Goal: Transaction & Acquisition: Purchase product/service

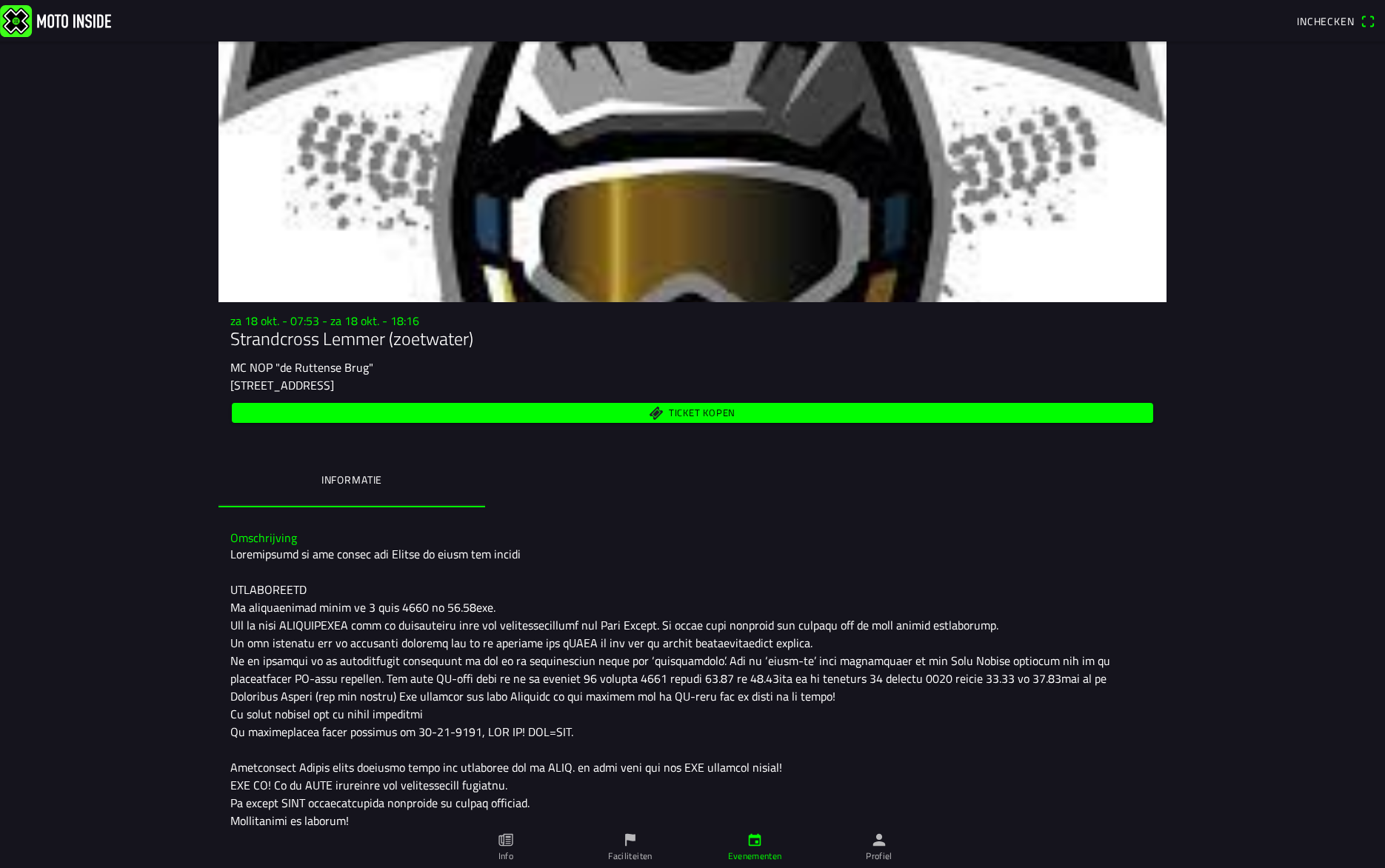
click at [449, 418] on span "Ticket kopen" at bounding box center [693, 412] width 905 height 20
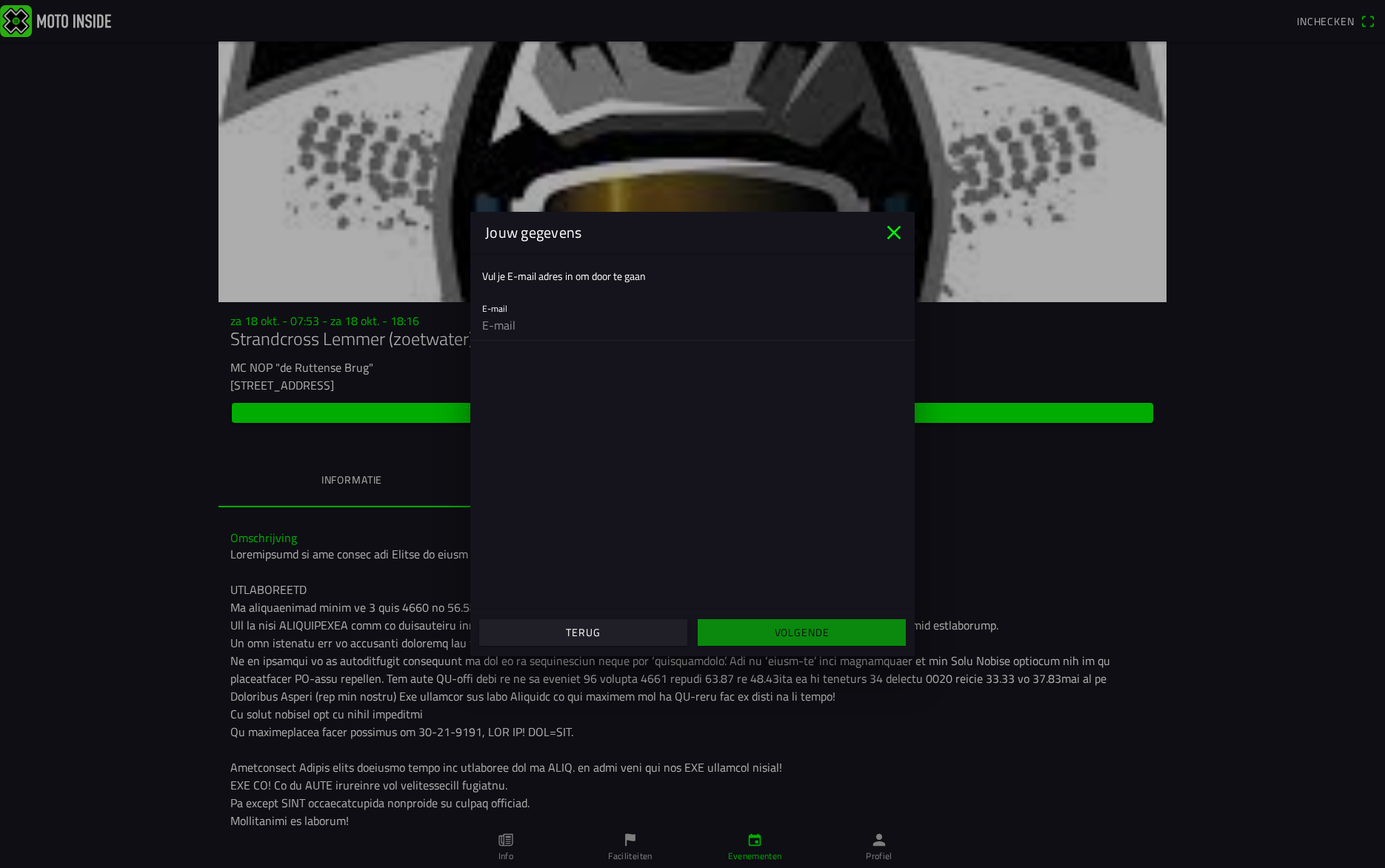
click at [893, 234] on icon "close" at bounding box center [894, 232] width 24 height 24
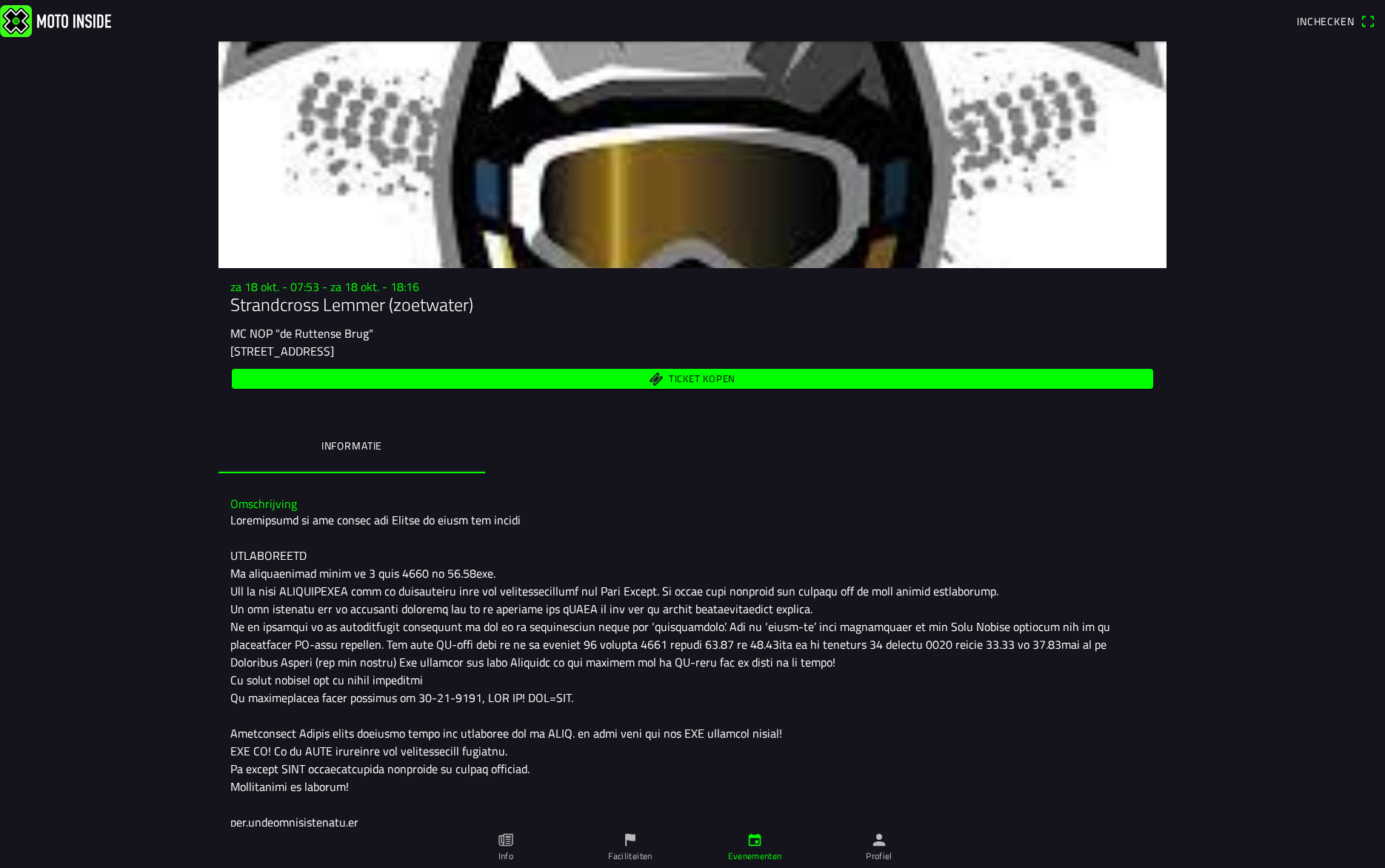
scroll to position [32, 0]
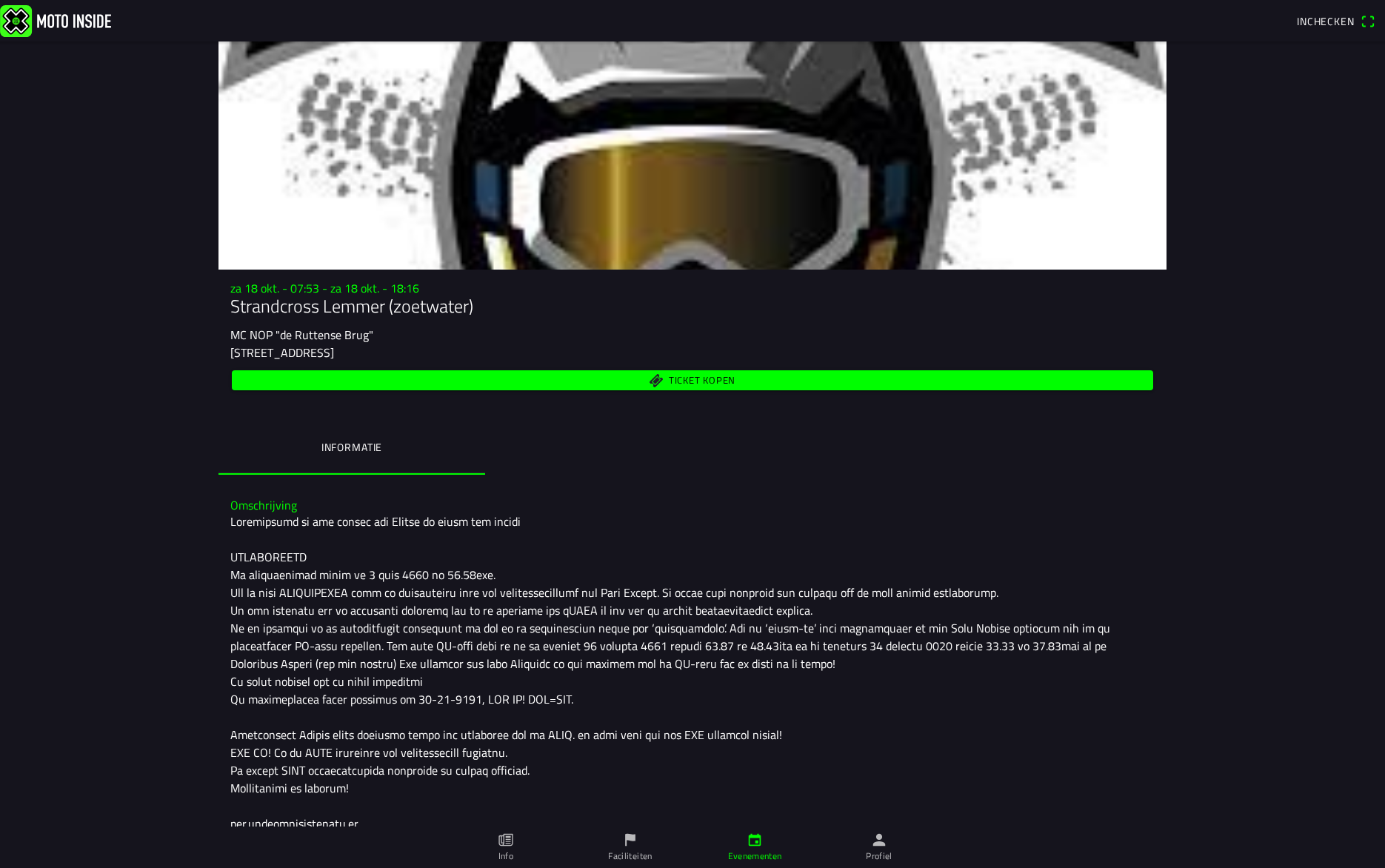
click at [621, 388] on span "Ticket kopen" at bounding box center [693, 380] width 905 height 20
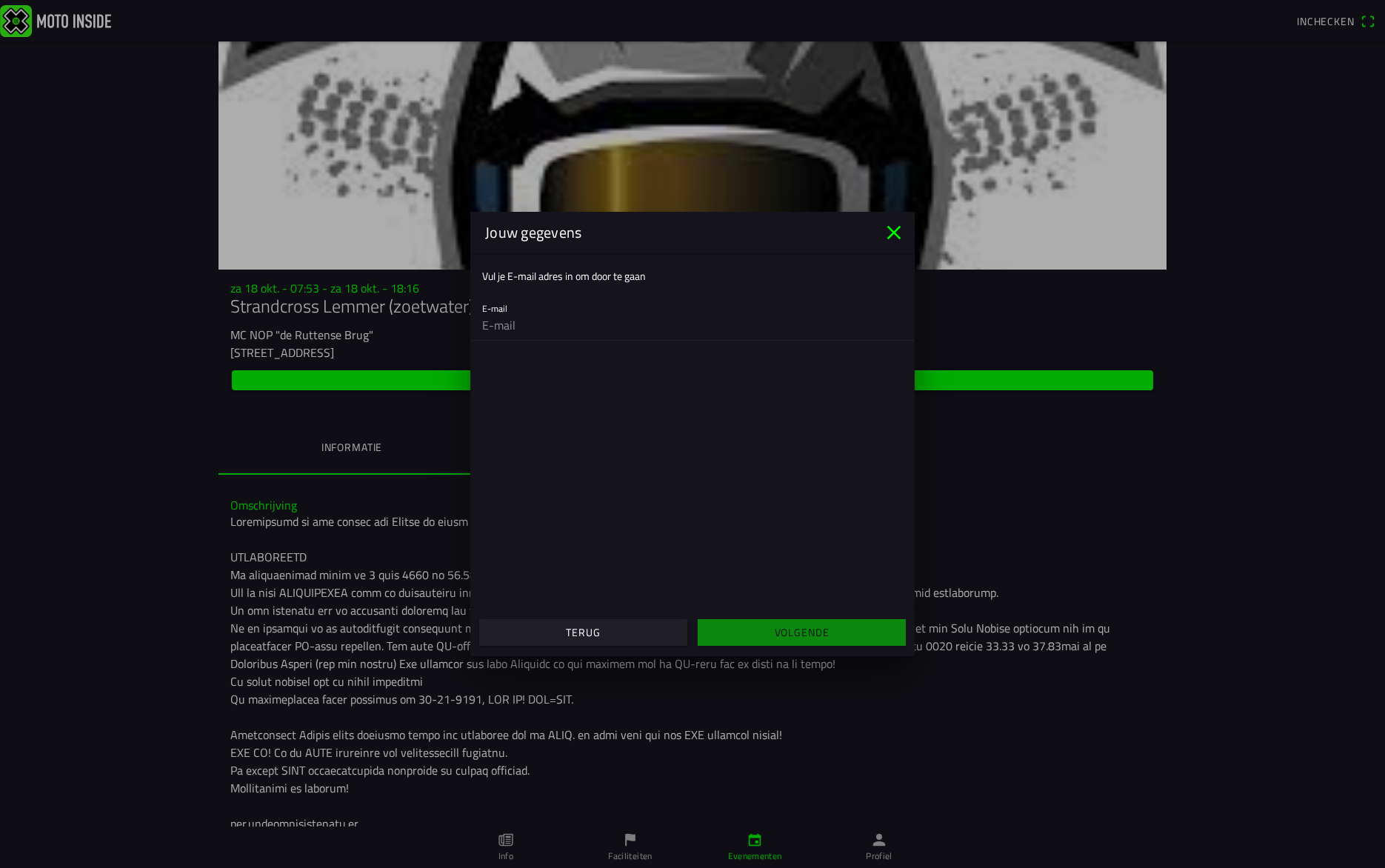
click at [543, 322] on input "email" at bounding box center [692, 325] width 420 height 29
type input "[EMAIL_ADDRESS][DOMAIN_NAME]"
click at [787, 639] on span "Volgende" at bounding box center [801, 632] width 186 height 27
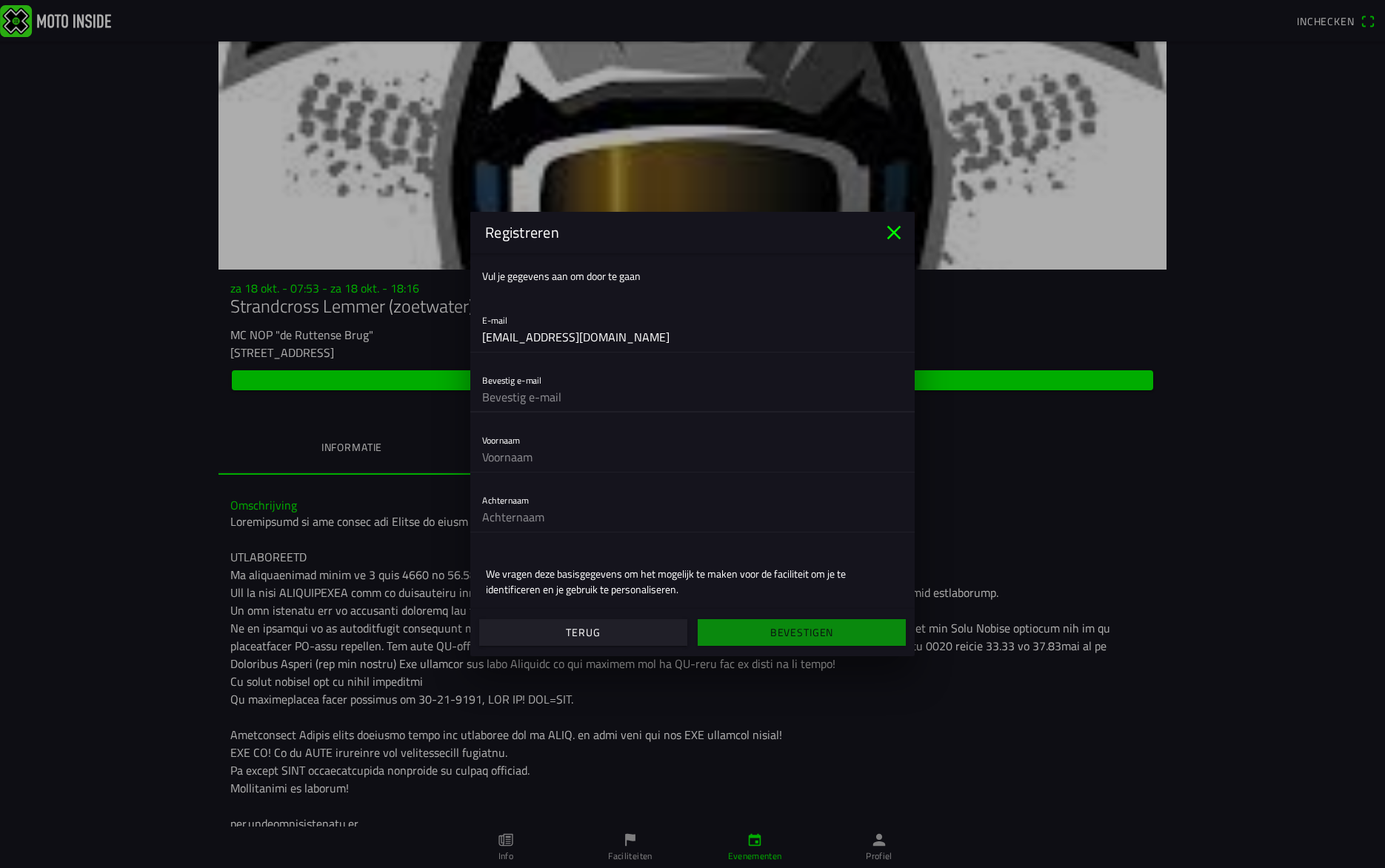
click at [563, 404] on input "text" at bounding box center [692, 396] width 420 height 29
type input "[EMAIL_ADDRESS][DOMAIN_NAME]"
type input "wouter"
type input "slag"
click at [0, 0] on slot "Bevestigen" at bounding box center [0, 0] width 0 height 0
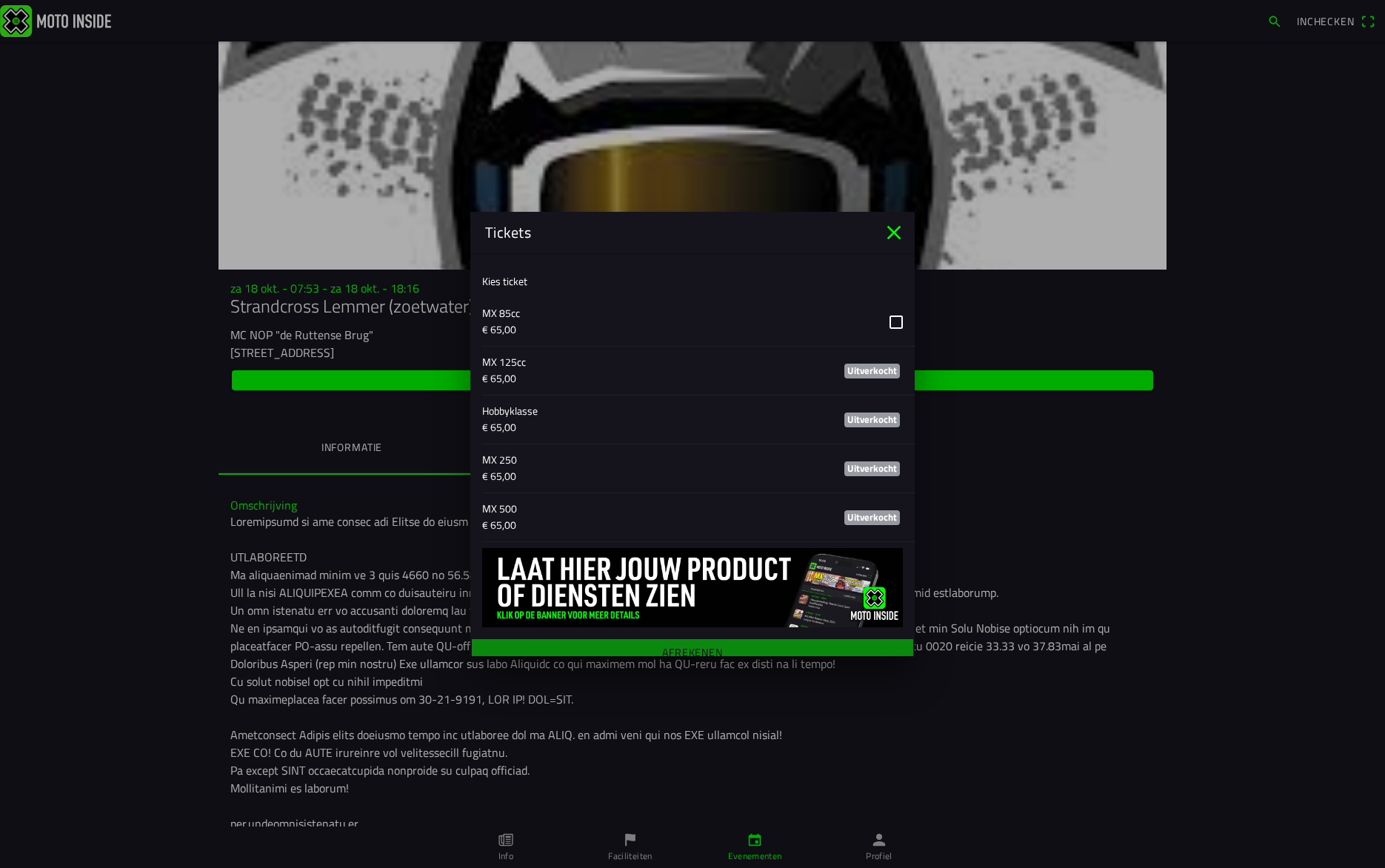
scroll to position [619, 0]
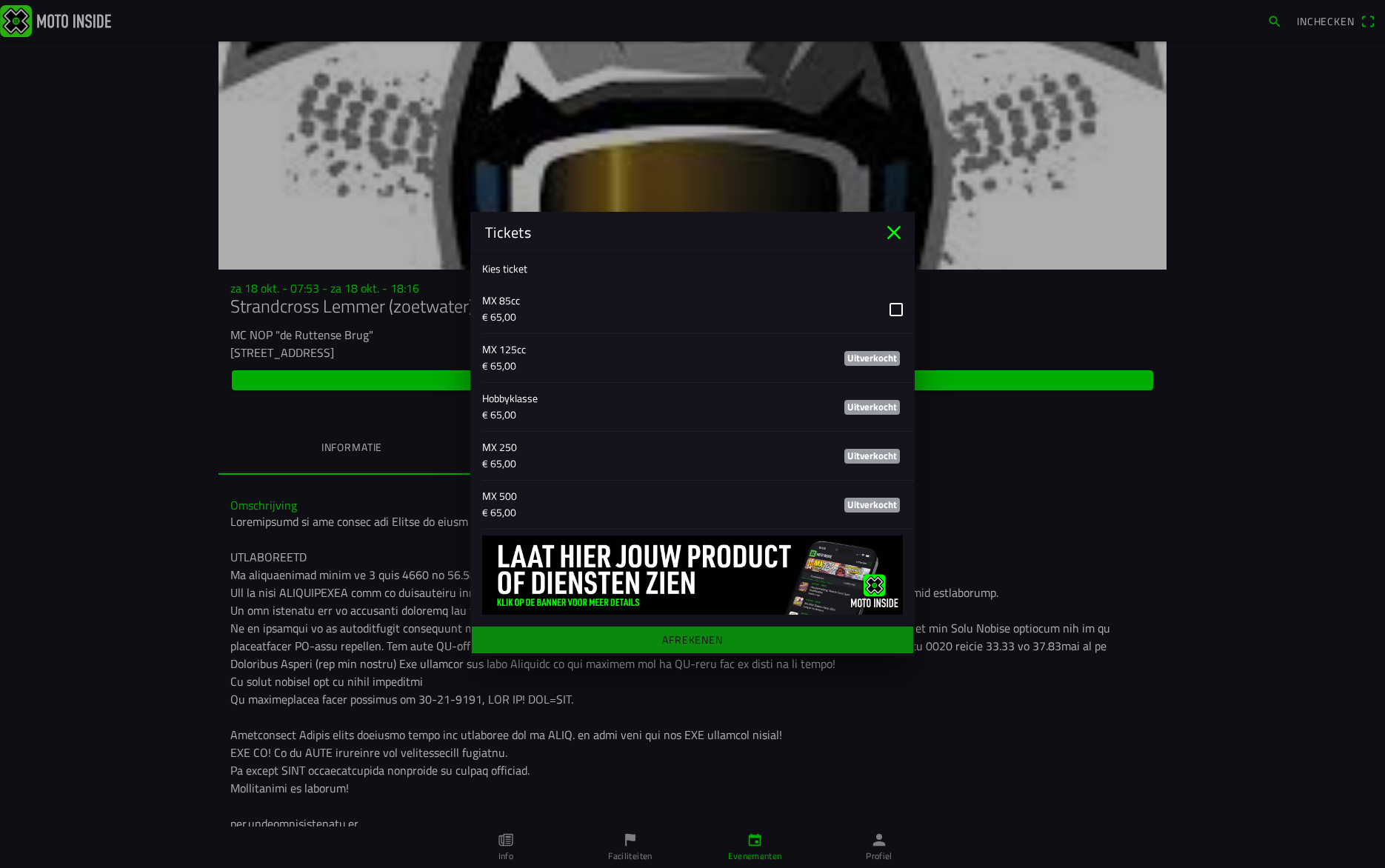
click at [0, 0] on slot "Uitverkocht" at bounding box center [0, 0] width 0 height 0
click at [891, 243] on icon "close" at bounding box center [894, 232] width 24 height 24
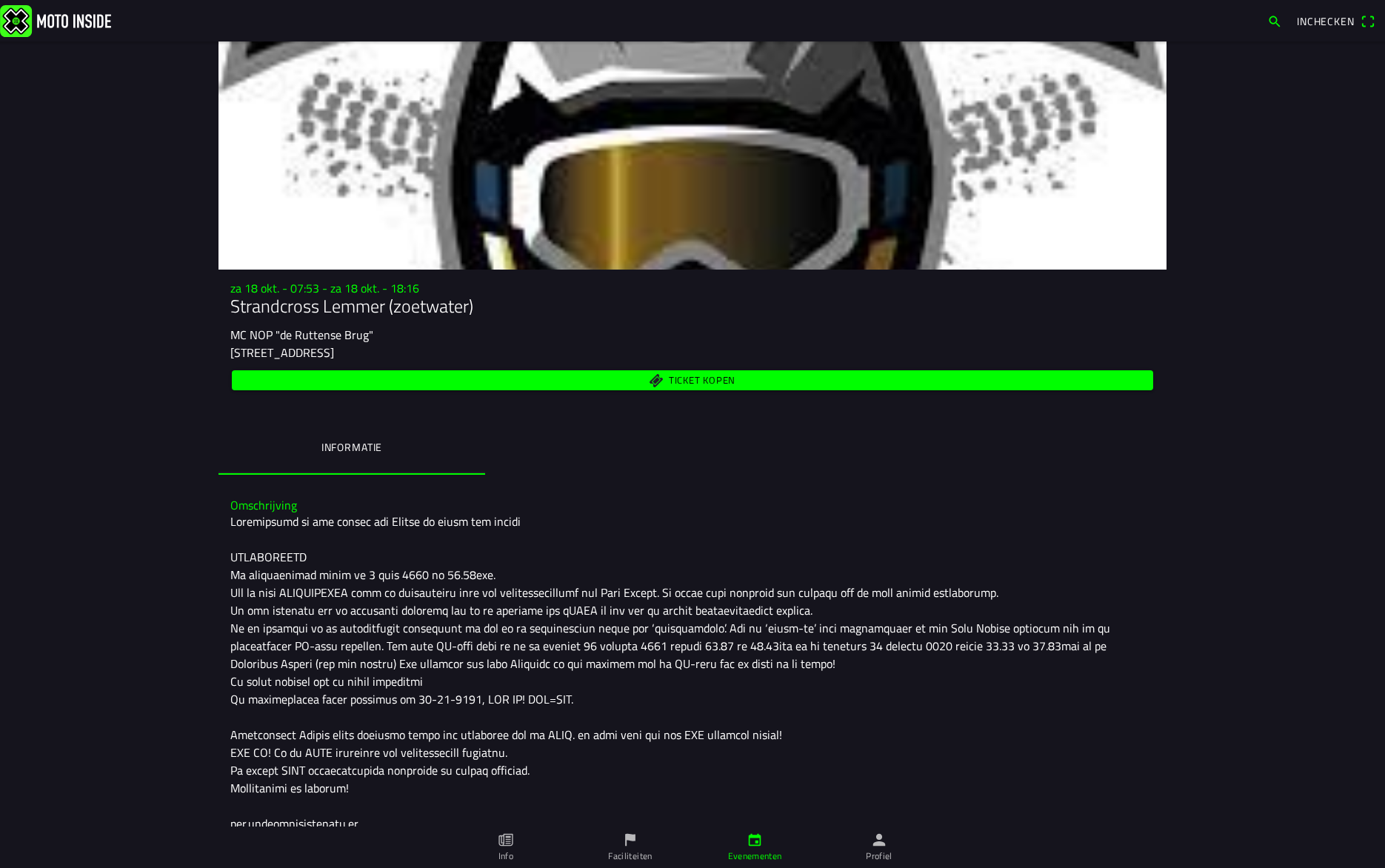
scroll to position [0, 0]
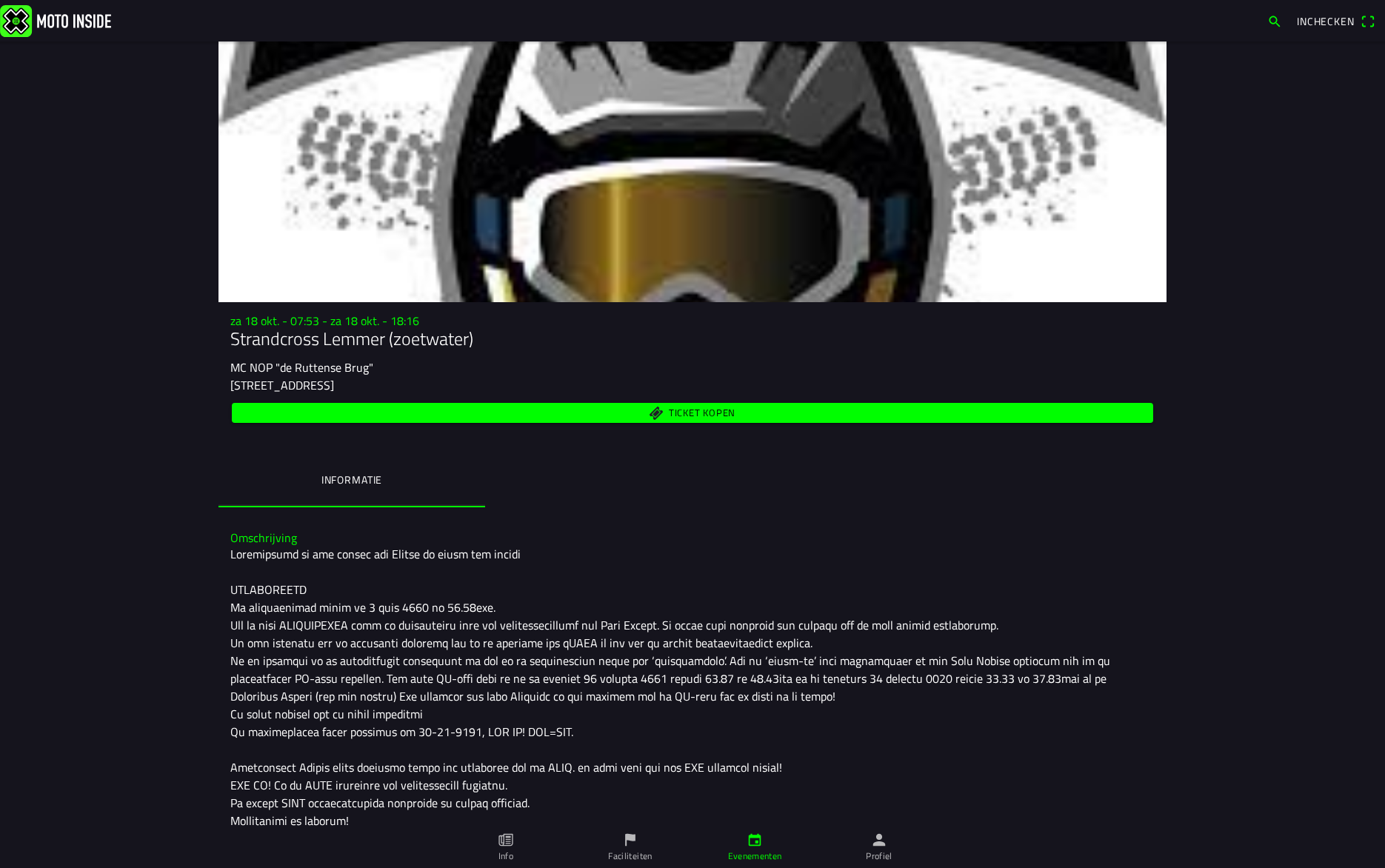
click at [236, 336] on h1 "Strandcross Lemmer (zoetwater)" at bounding box center [692, 339] width 925 height 22
